Goal: Task Accomplishment & Management: Complete application form

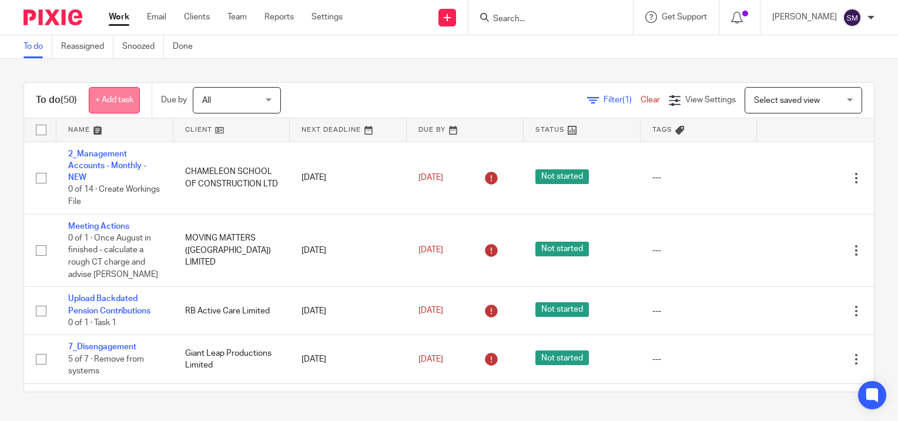
click at [127, 102] on link "+ Add task" at bounding box center [114, 100] width 51 height 26
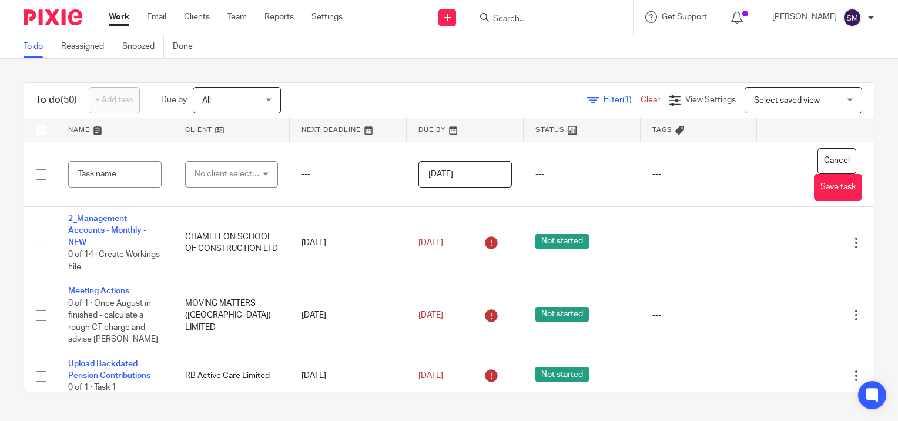
click at [518, 18] on input "Search" at bounding box center [545, 19] width 106 height 11
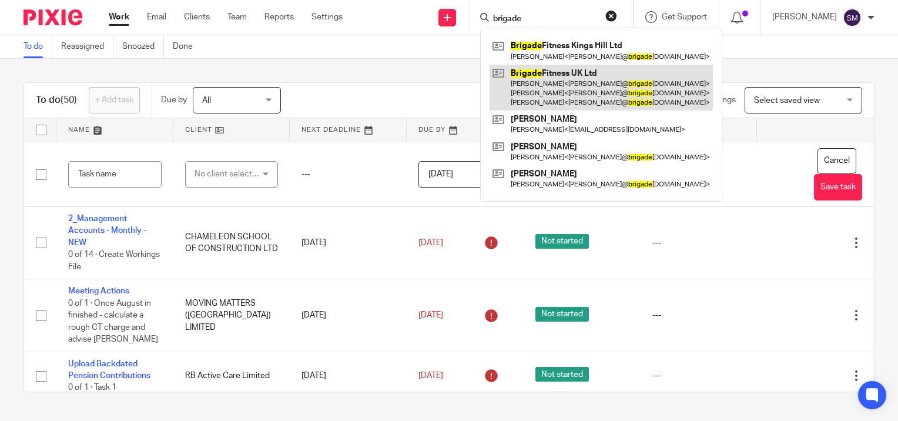
type input "brigade"
click at [540, 78] on link at bounding box center [601, 88] width 223 height 46
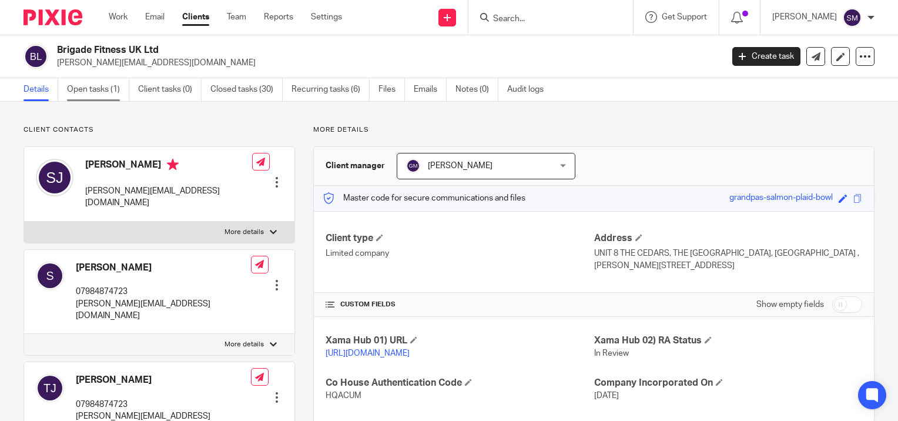
click at [92, 89] on link "Open tasks (1)" at bounding box center [98, 89] width 62 height 23
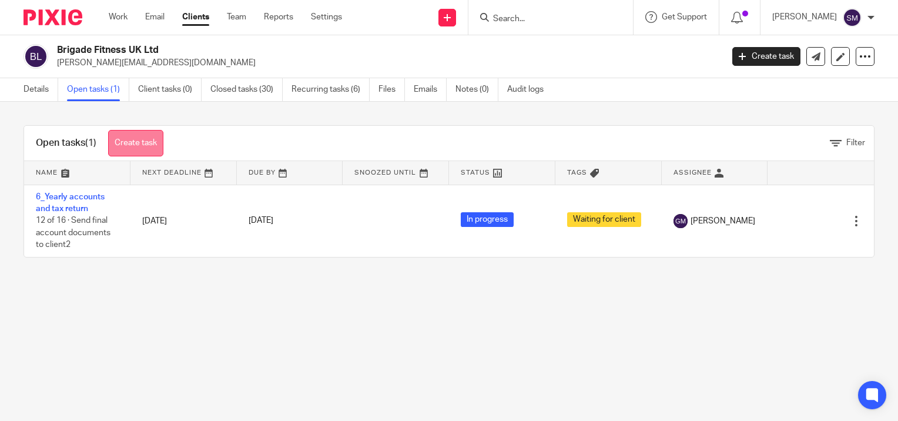
click at [139, 141] on link "Create task" at bounding box center [135, 143] width 55 height 26
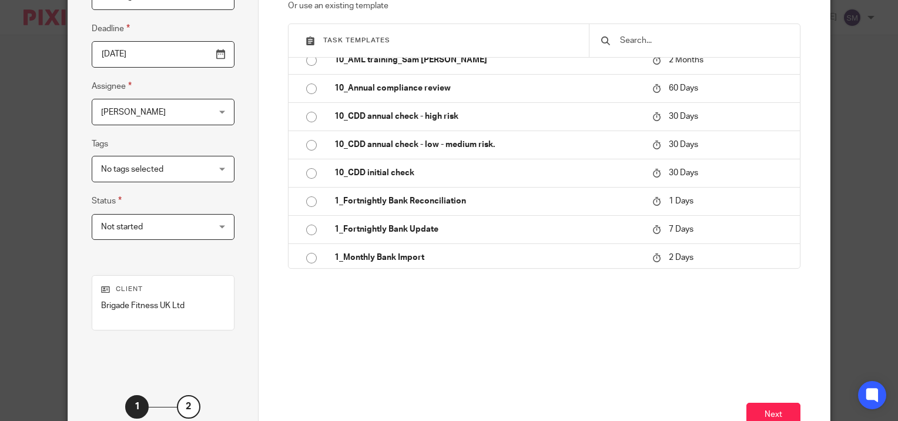
scroll to position [234, 0]
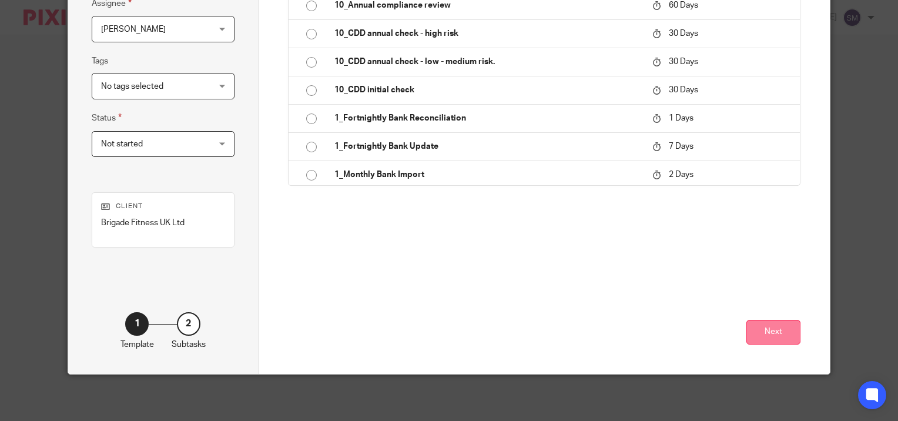
type input "Meeting Actions"
click at [783, 339] on button "Next" at bounding box center [773, 332] width 54 height 25
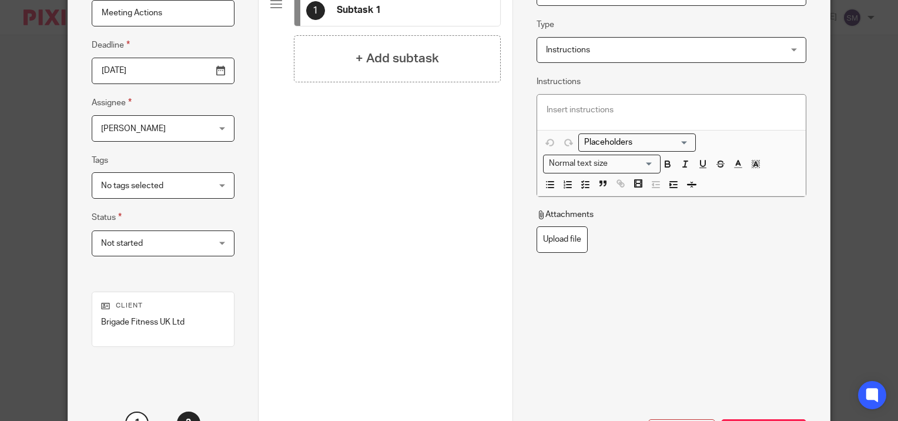
scroll to position [0, 0]
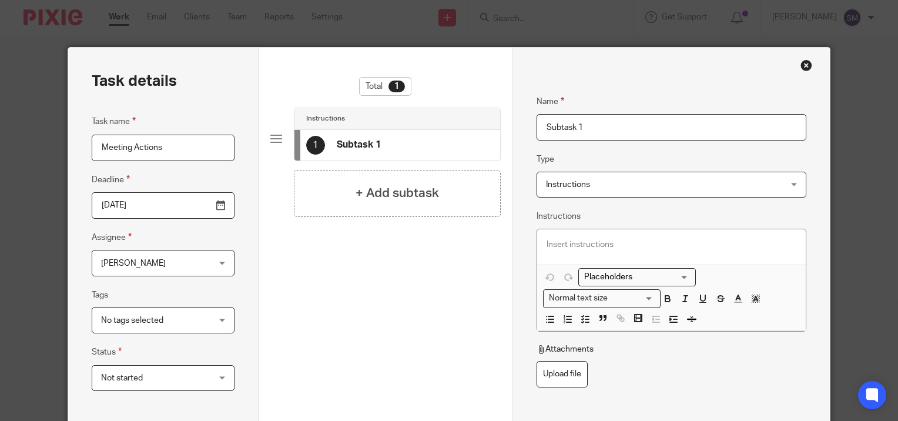
click at [605, 126] on input "Subtask 1" at bounding box center [672, 127] width 270 height 26
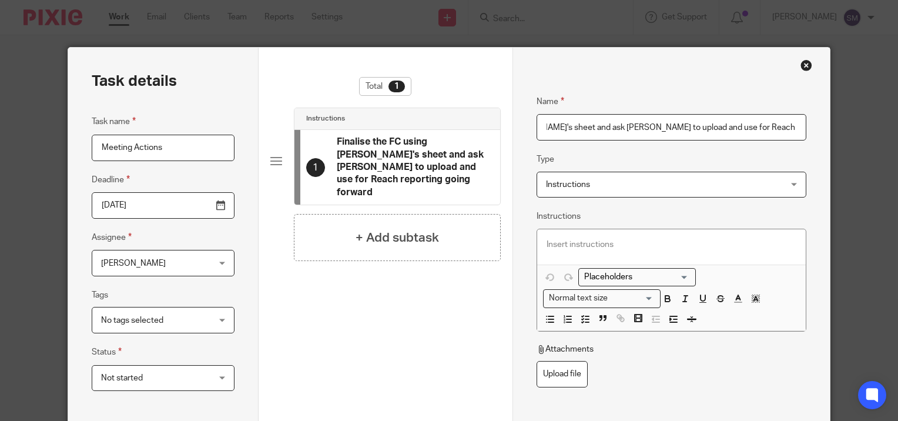
scroll to position [0, 126]
type input "Finalise the FC using Sally's sheet and ask Grace to upload and use for Reach r…"
click at [374, 229] on h4 "+ Add subtask" at bounding box center [397, 238] width 83 height 18
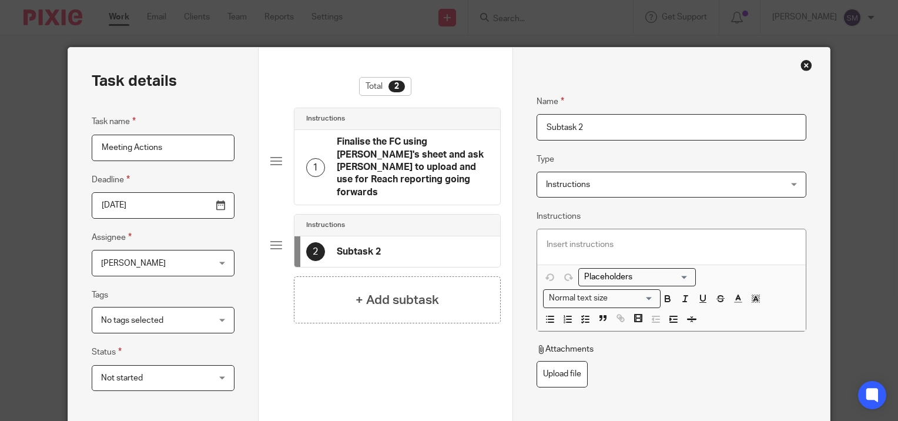
drag, startPoint x: 605, startPoint y: 125, endPoint x: 463, endPoint y: 111, distance: 142.9
click at [463, 111] on div "Task details Task name Meeting Actions Deadline 2025-09-25 Assignee Samantha Mc…" at bounding box center [449, 328] width 762 height 560
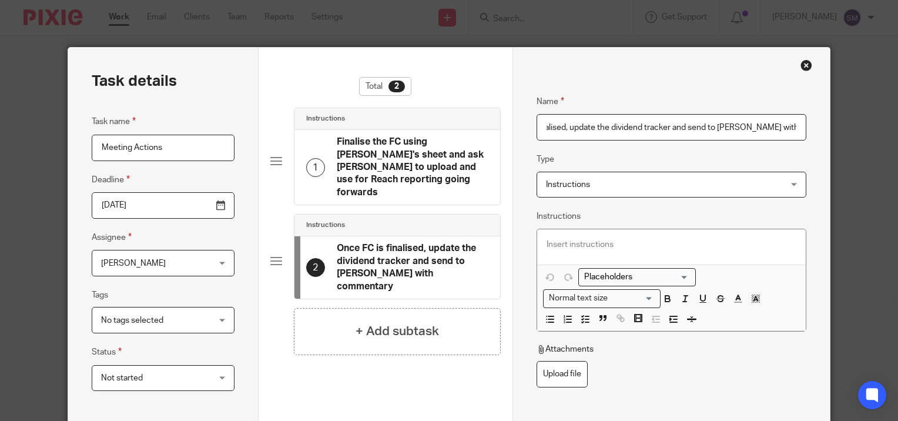
scroll to position [0, 58]
type input "Once FC is finalised, update the dividend tracker and send to Sally with commen…"
click at [397, 322] on h4 "+ Add subtask" at bounding box center [397, 331] width 83 height 18
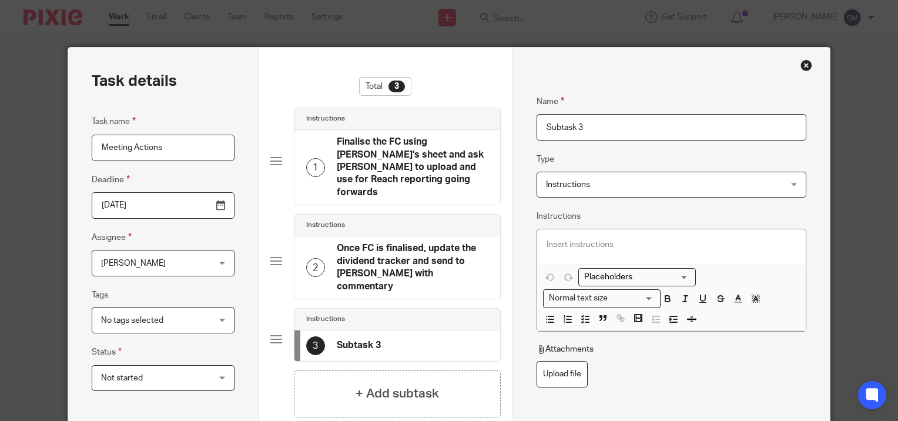
drag, startPoint x: 586, startPoint y: 125, endPoint x: 480, endPoint y: 125, distance: 106.4
click at [480, 125] on div "Task details Task name Meeting Actions Deadline 2025-09-25 Assignee Samantha Mc…" at bounding box center [449, 328] width 762 height 560
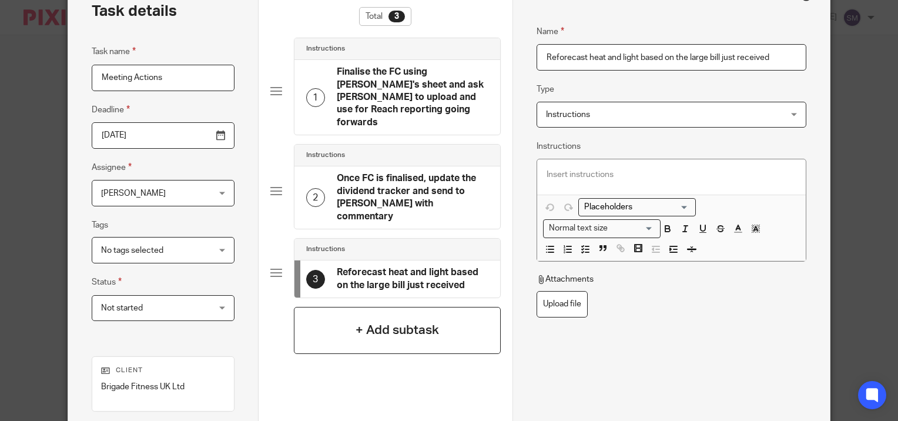
scroll to position [176, 0]
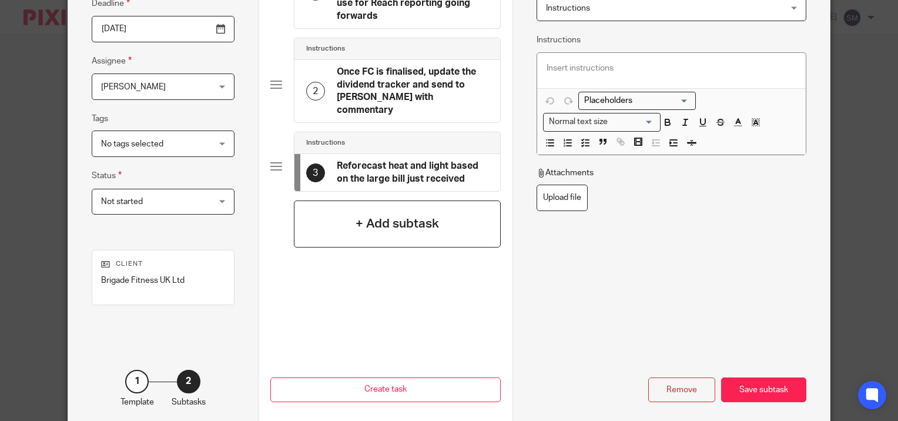
type input "Reforecast heat and light based on the large bill just received"
click at [414, 200] on div "+ Add subtask" at bounding box center [397, 223] width 207 height 47
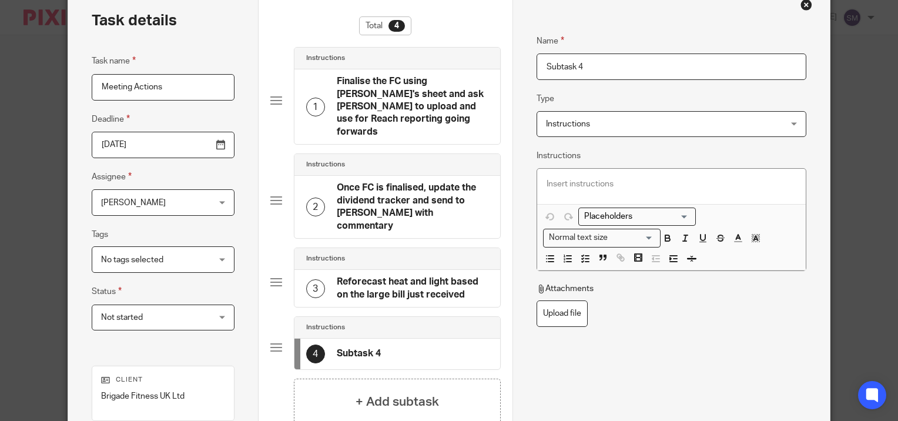
scroll to position [59, 0]
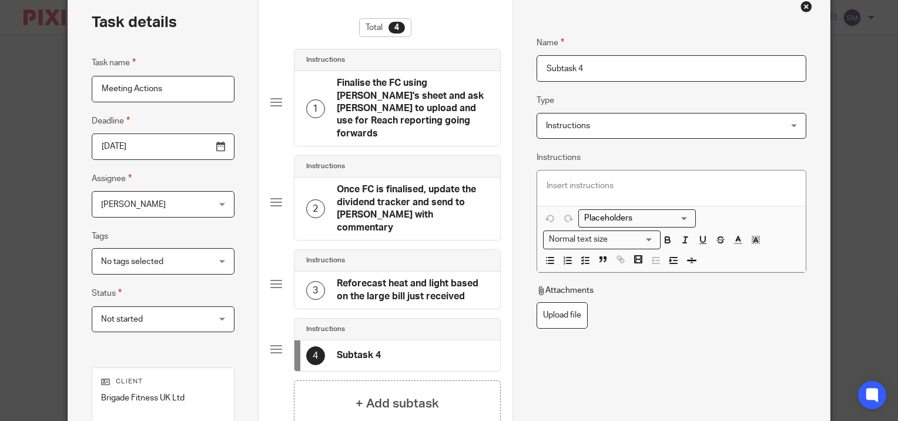
drag, startPoint x: 495, startPoint y: 60, endPoint x: 480, endPoint y: 59, distance: 15.3
click at [480, 59] on div "Task details Task name Meeting Actions Deadline 2025-09-25 Assignee Samantha Mc…" at bounding box center [449, 269] width 762 height 560
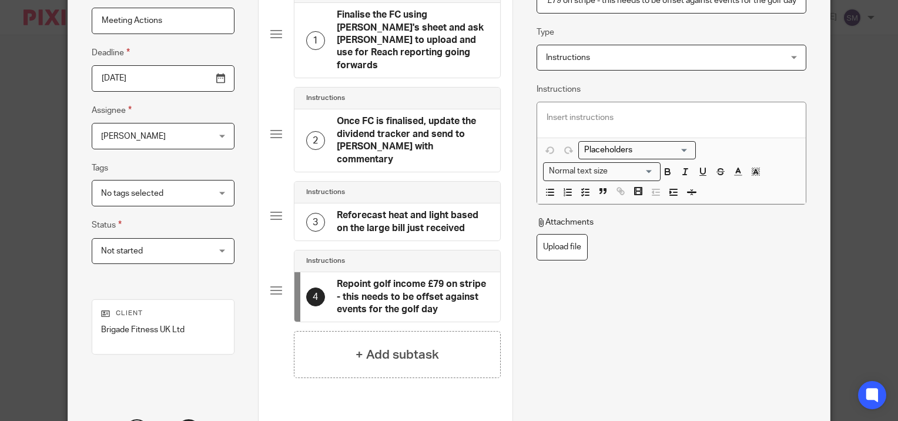
scroll to position [234, 0]
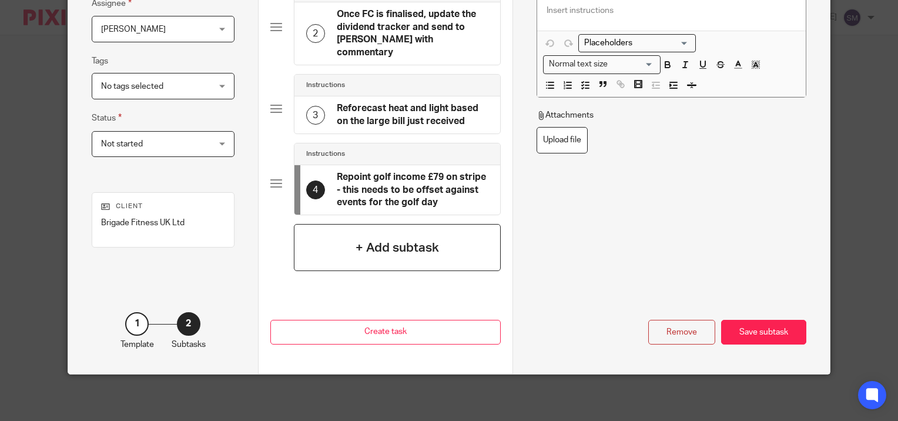
click at [383, 239] on h4 "+ Add subtask" at bounding box center [397, 248] width 83 height 18
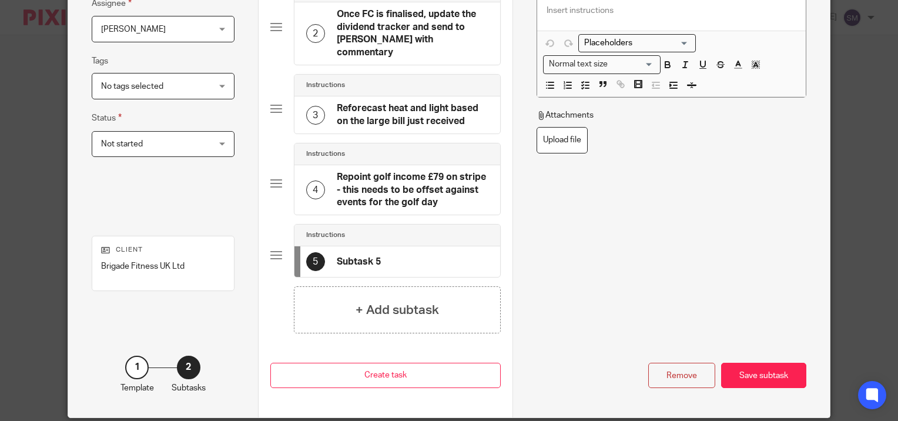
click at [421, 171] on h4 "Repoint golf income £79 on stripe - this needs to be offset against events for …" at bounding box center [413, 190] width 152 height 38
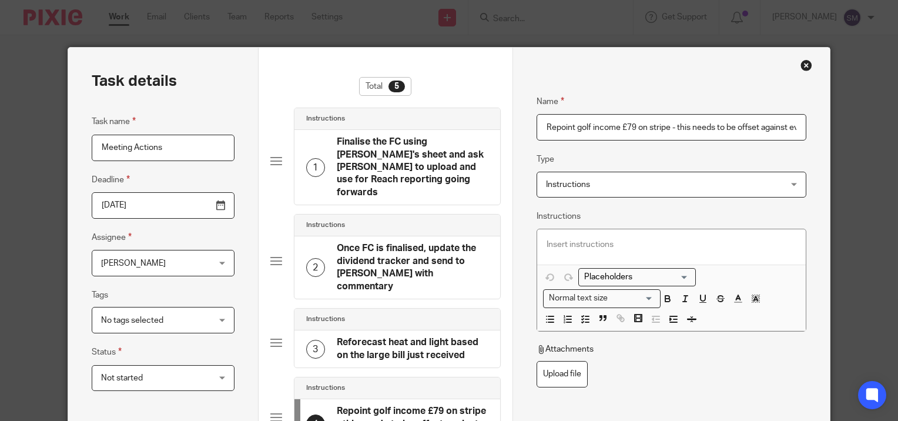
click at [733, 132] on input "Repoint golf income £79 on stripe - this needs to be offset against events for …" at bounding box center [672, 127] width 270 height 26
click at [736, 129] on input "Repoint golf income £79 on stripe - this needs to be offset against events for …" at bounding box center [672, 127] width 270 height 26
click at [780, 127] on input "Repoint golf income £79 on stripe - this needs to be offset against events for …" at bounding box center [672, 127] width 270 height 26
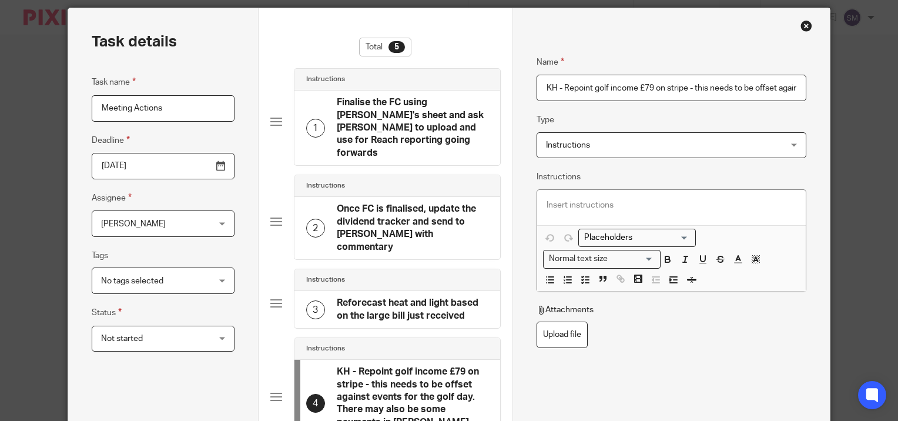
scroll to position [176, 0]
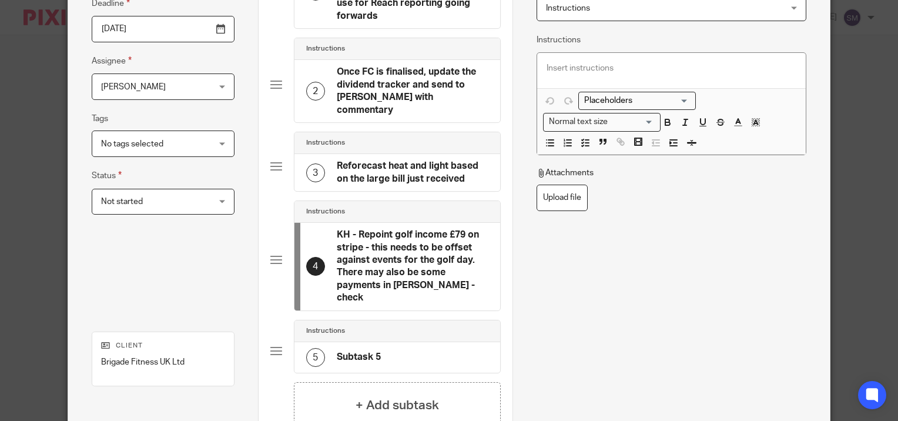
type input "KH - Repoint golf income £79 on stripe - this needs to be offset against events…"
click at [377, 160] on h4 "Reforecast heat and light based on the large bill just received" at bounding box center [413, 172] width 152 height 25
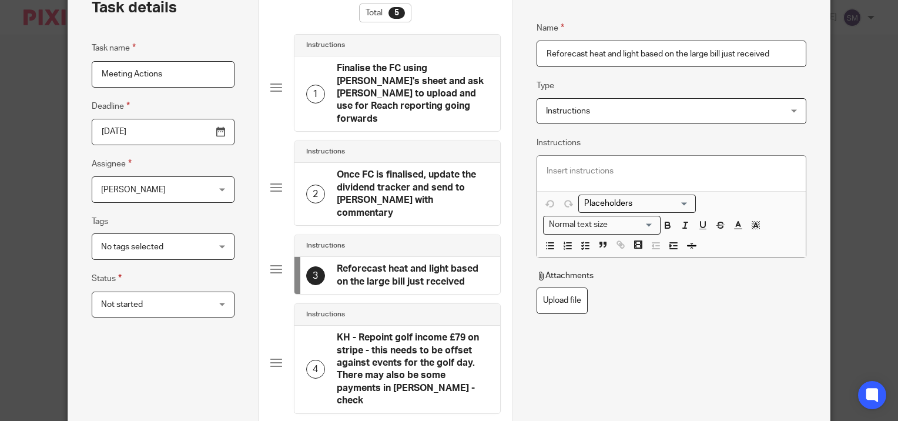
scroll to position [0, 0]
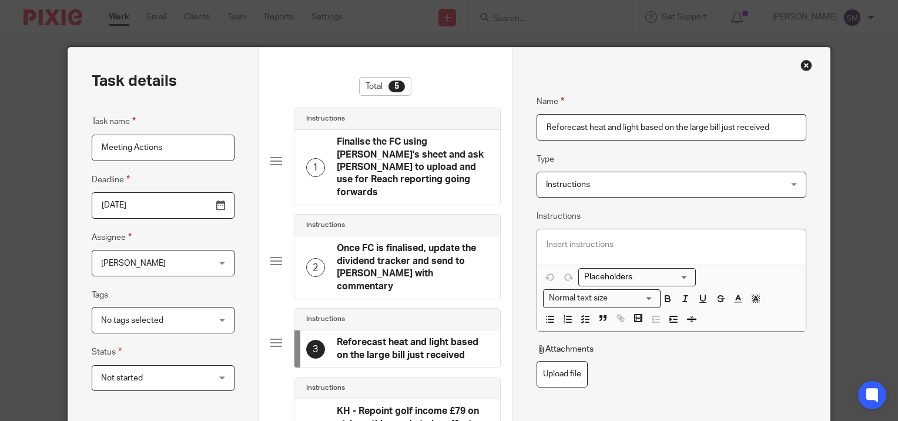
click at [543, 122] on input "Reforecast heat and light based on the large bill just received" at bounding box center [672, 127] width 270 height 26
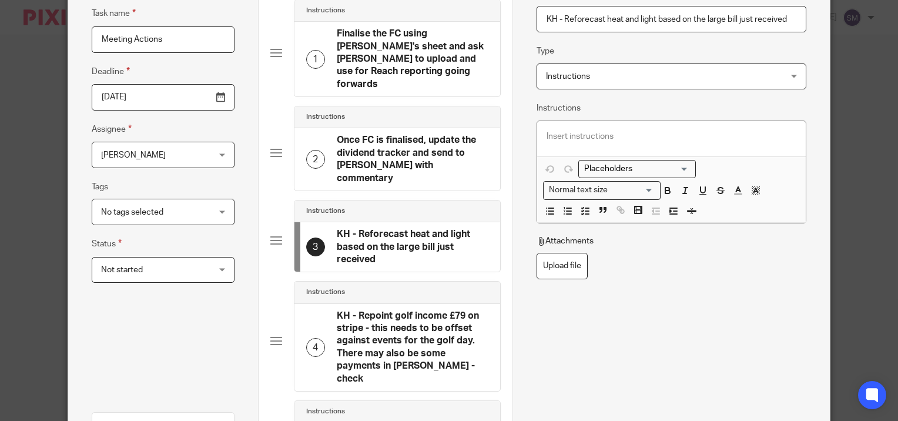
scroll to position [289, 0]
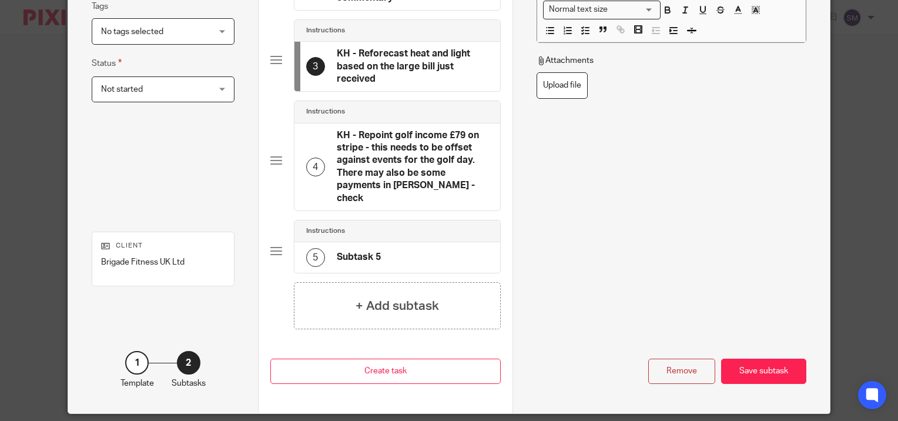
type input "KH - Reforecast heat and light based on the large bill just received"
click at [368, 251] on h4 "Subtask 5" at bounding box center [359, 257] width 44 height 12
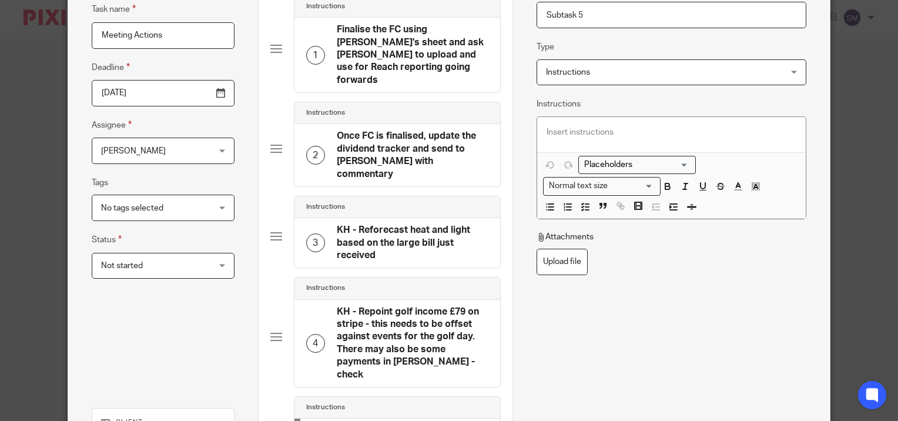
scroll to position [78, 0]
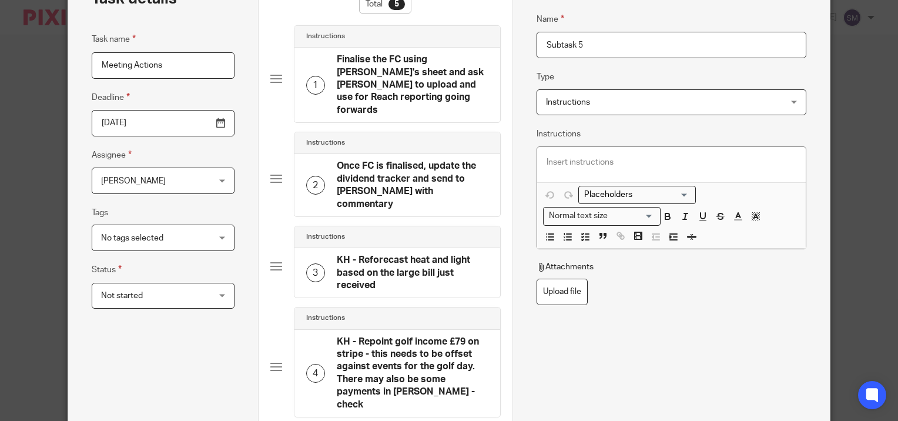
drag, startPoint x: 550, startPoint y: 9, endPoint x: 517, endPoint y: 5, distance: 33.2
click at [517, 5] on div "Name Finalise the FC using Sally's sheet and ask Grace to upload and use for Re…" at bounding box center [670, 292] width 317 height 654
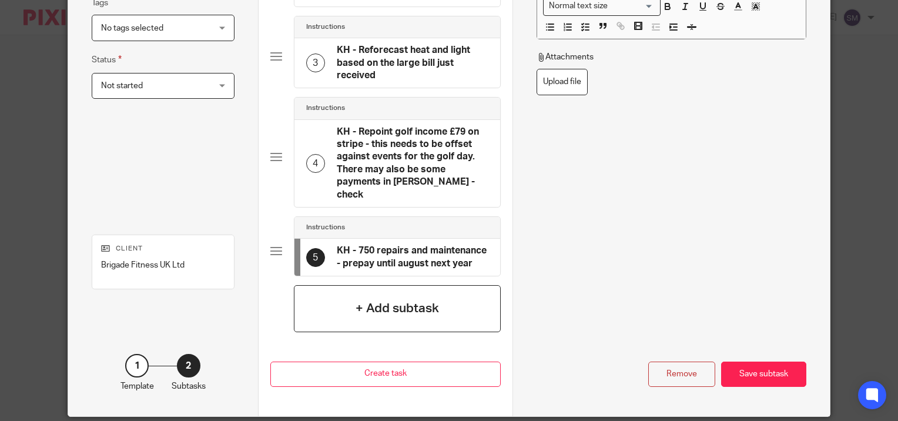
scroll to position [295, 0]
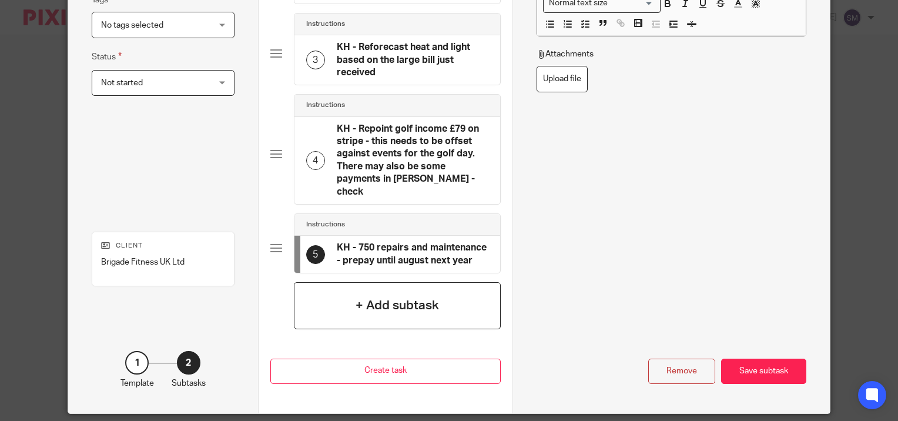
type input "KH - 750 repairs and maintenance - prepay until august next year"
click at [400, 296] on h4 "+ Add subtask" at bounding box center [397, 305] width 83 height 18
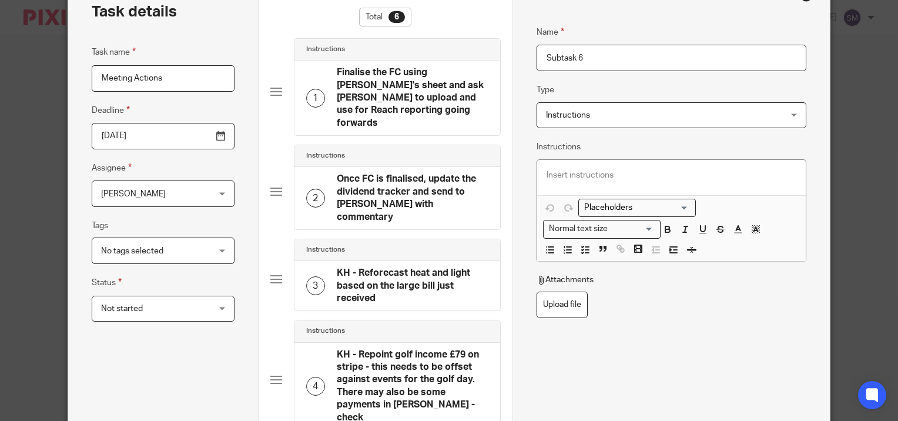
scroll to position [60, 0]
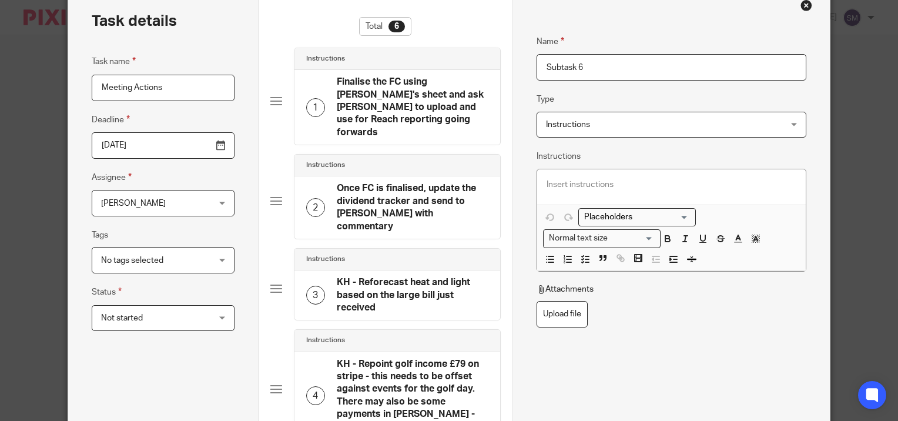
click at [572, 64] on input "Subtask 6" at bounding box center [672, 67] width 270 height 26
type input "S"
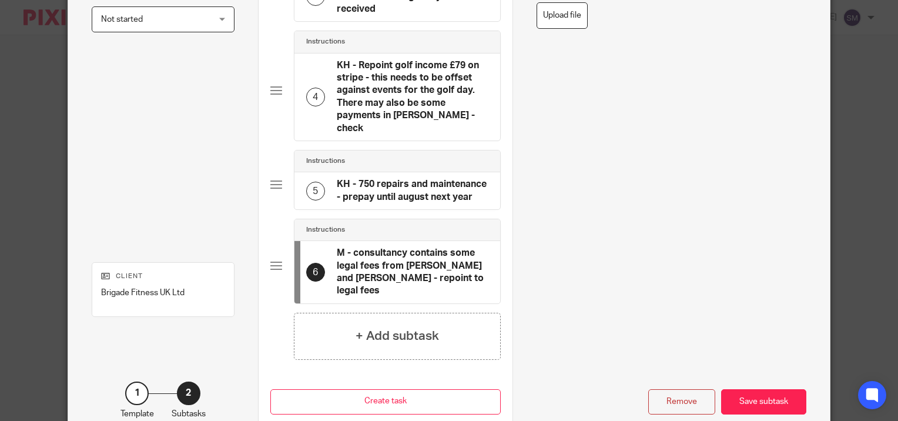
scroll to position [376, 0]
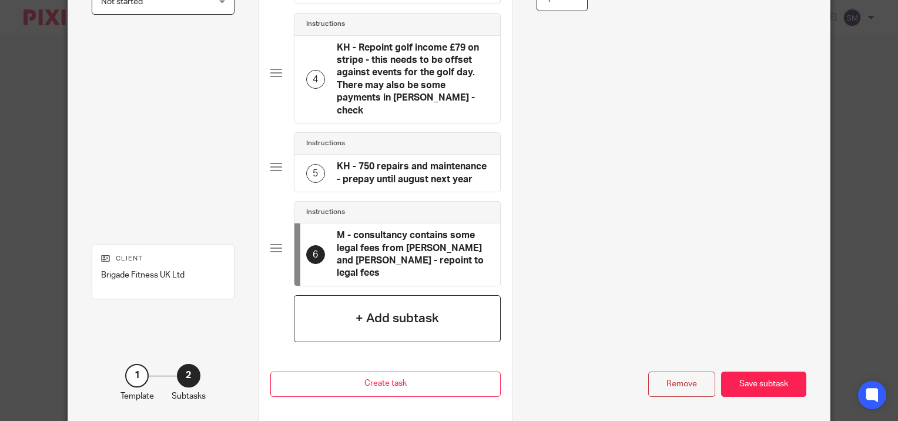
type input "M - consultancy contains some legal fees from Buss and Murton - repoint to lega…"
click at [371, 309] on h4 "+ Add subtask" at bounding box center [397, 318] width 83 height 18
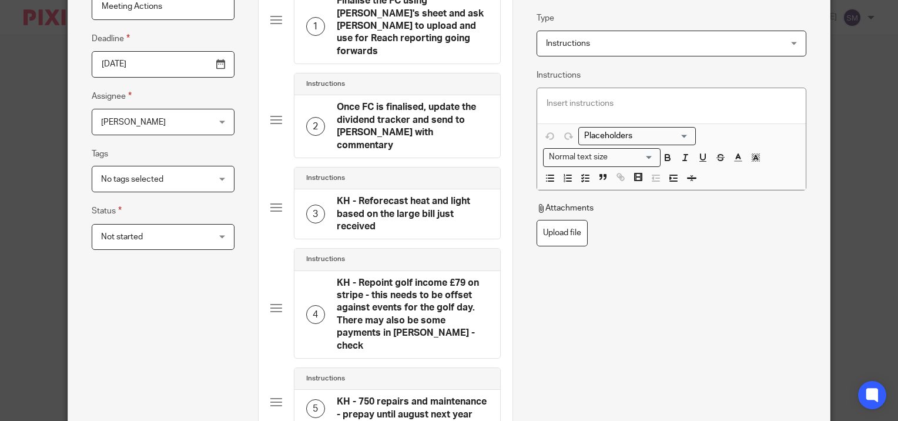
scroll to position [24, 0]
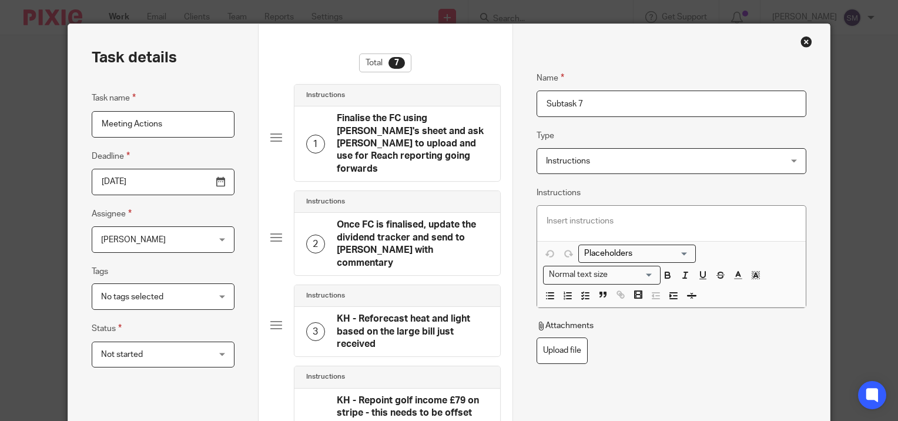
click at [589, 103] on input "Subtask 7" at bounding box center [672, 104] width 270 height 26
type input "S"
click at [735, 101] on input "M - loan repayment - sally has sent the document over - recognise the asset and…" at bounding box center [672, 104] width 270 height 26
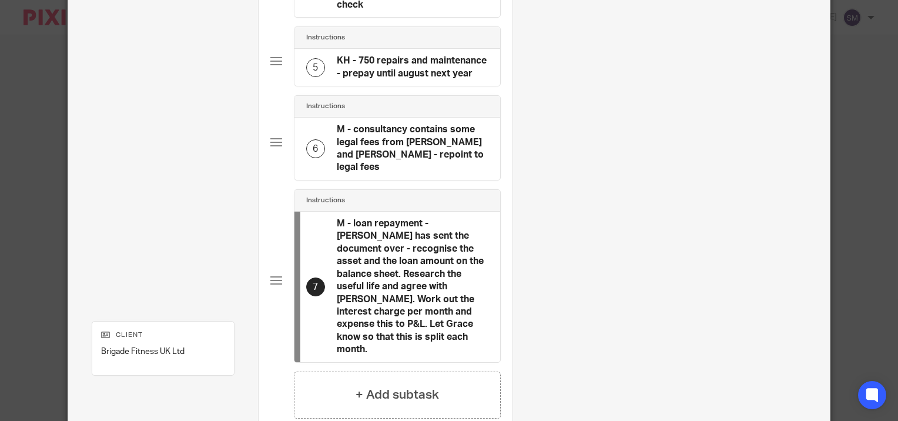
scroll to position [532, 0]
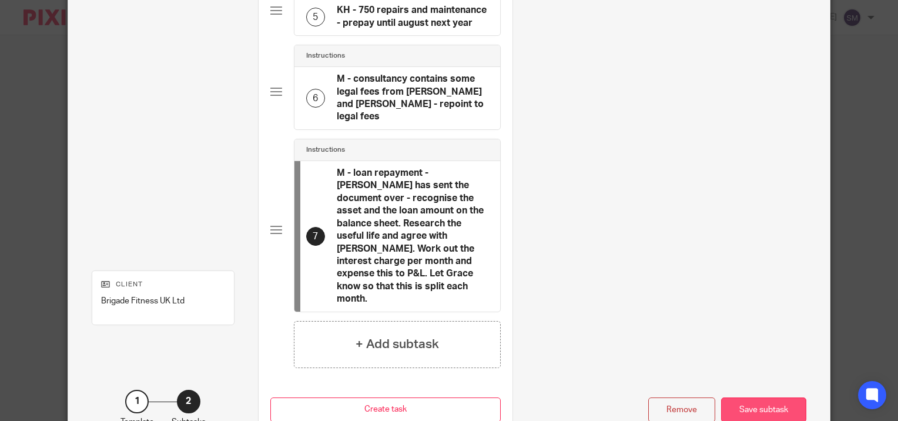
type input "M - loan repayment - sally has sent the document over - recognise the asset and…"
click at [755, 397] on div "Save subtask" at bounding box center [763, 409] width 85 height 25
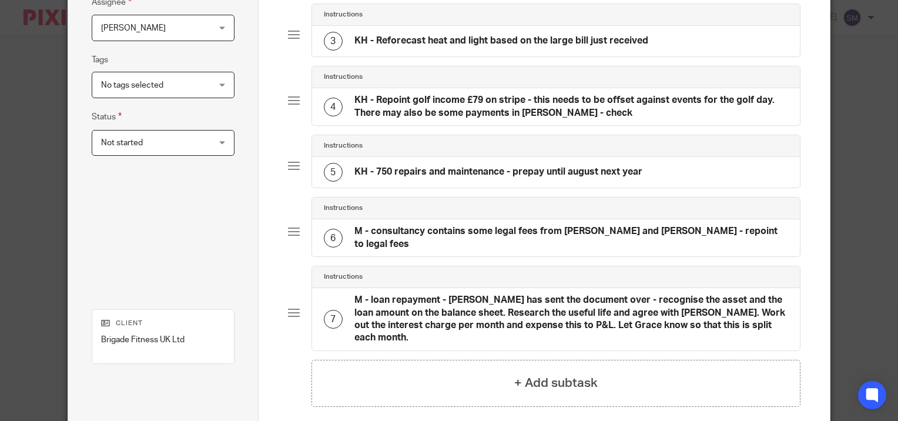
scroll to position [330, 0]
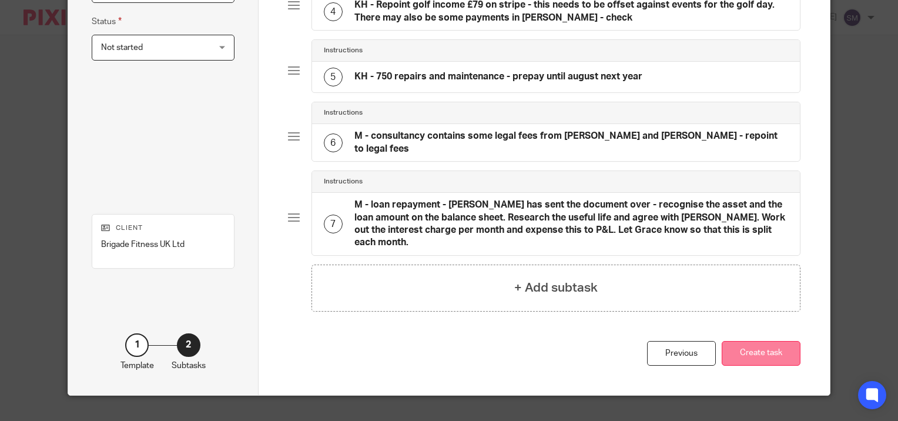
click at [762, 341] on button "Create task" at bounding box center [761, 353] width 79 height 25
